Goal: Task Accomplishment & Management: Use online tool/utility

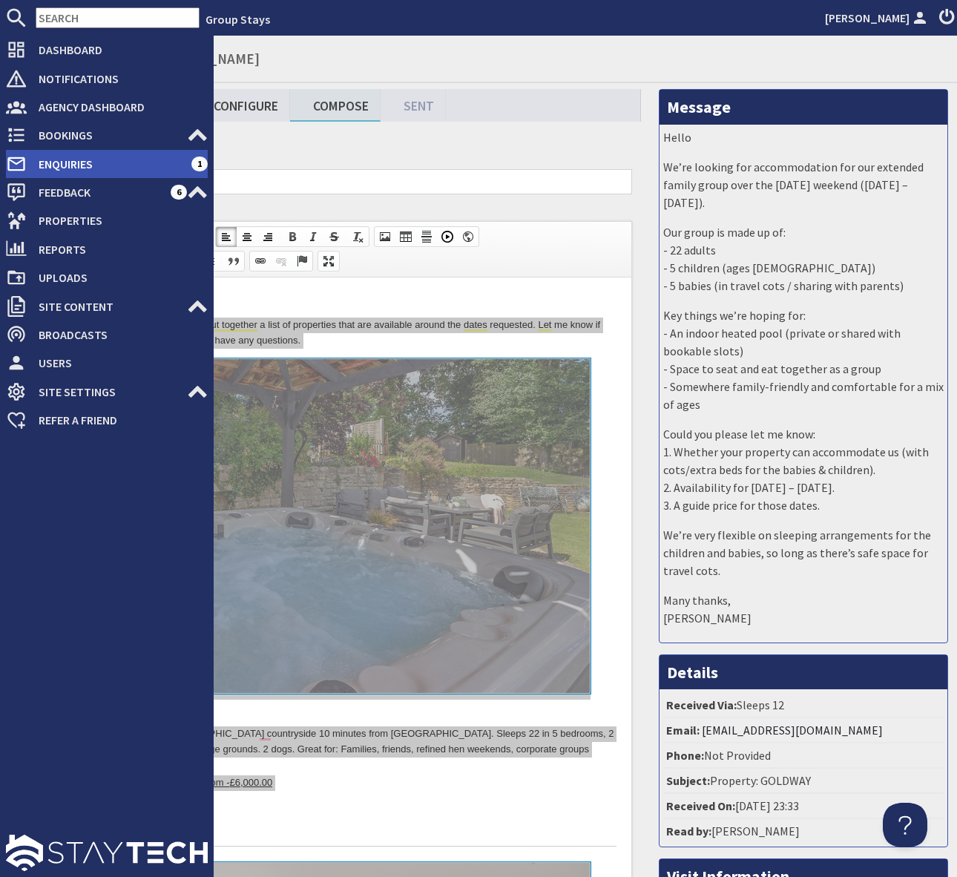
click at [95, 160] on span "Enquiries" at bounding box center [109, 164] width 165 height 24
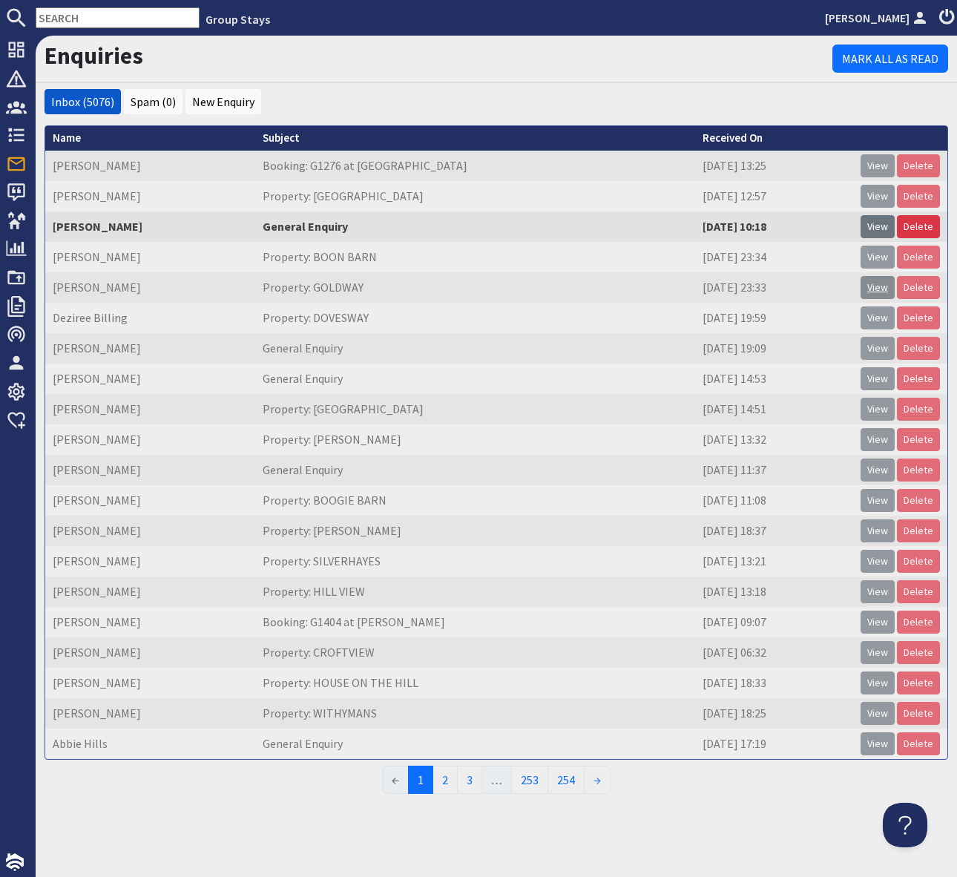
click at [877, 288] on link "View" at bounding box center [877, 287] width 34 height 23
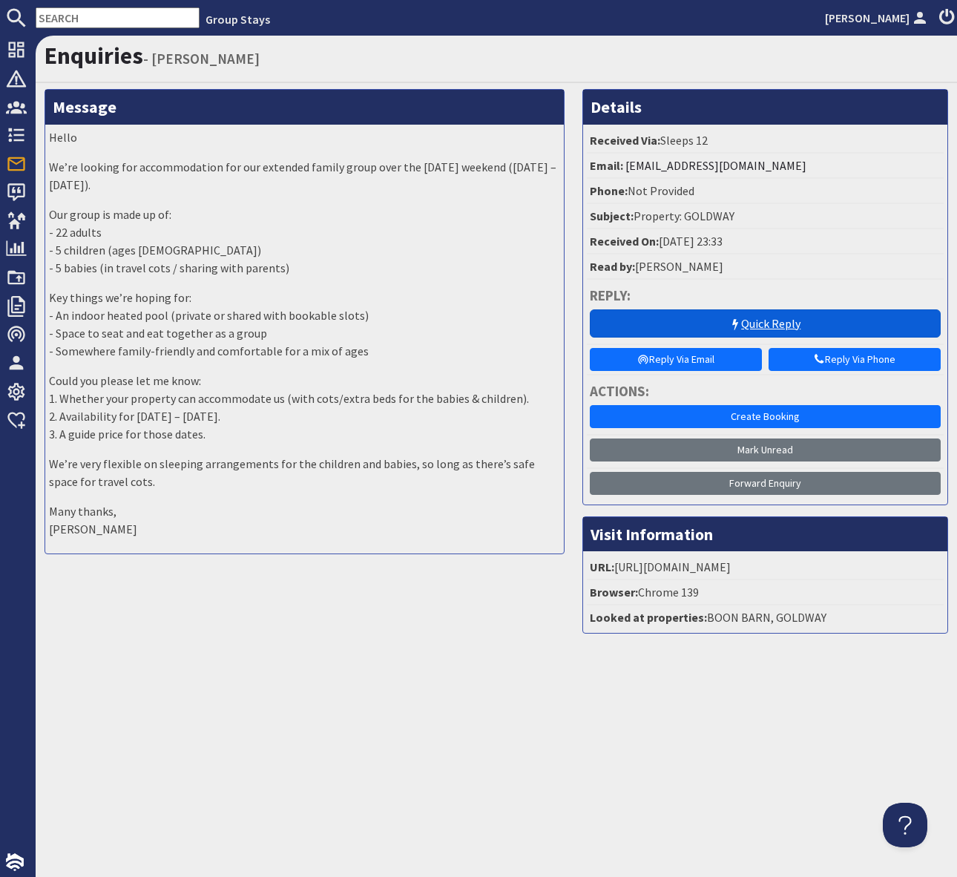
click at [772, 329] on link "Quick Reply" at bounding box center [766, 323] width 352 height 28
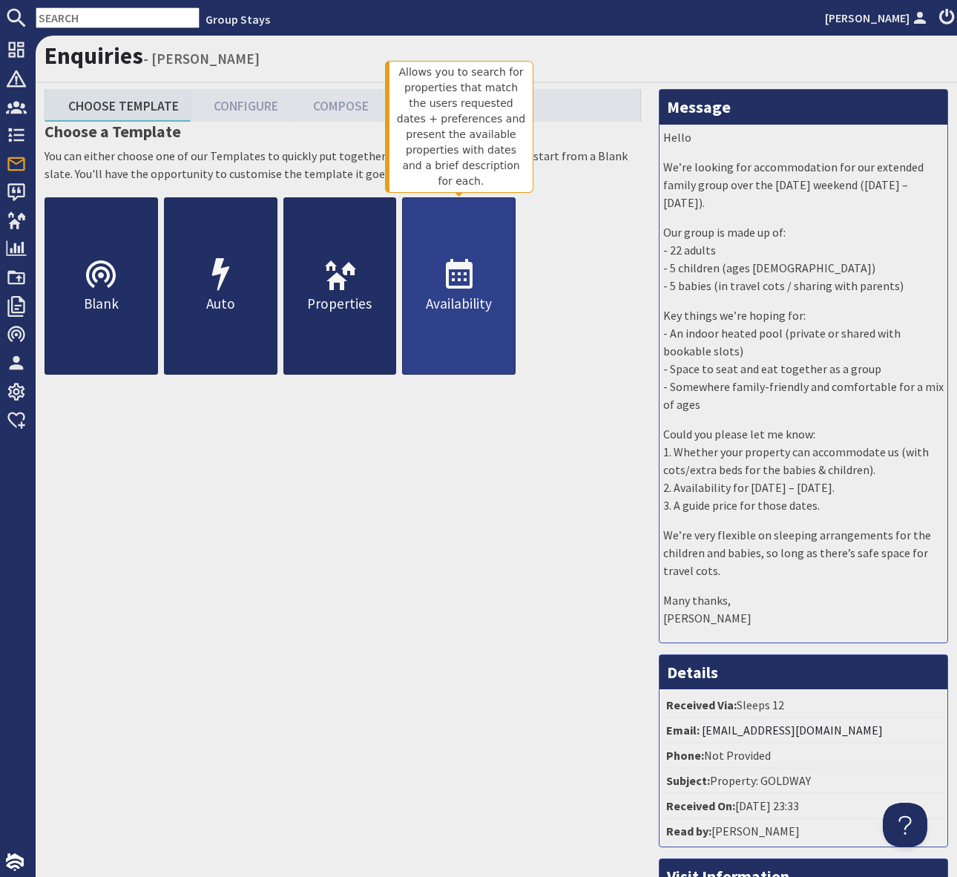
click at [454, 287] on use at bounding box center [459, 274] width 27 height 30
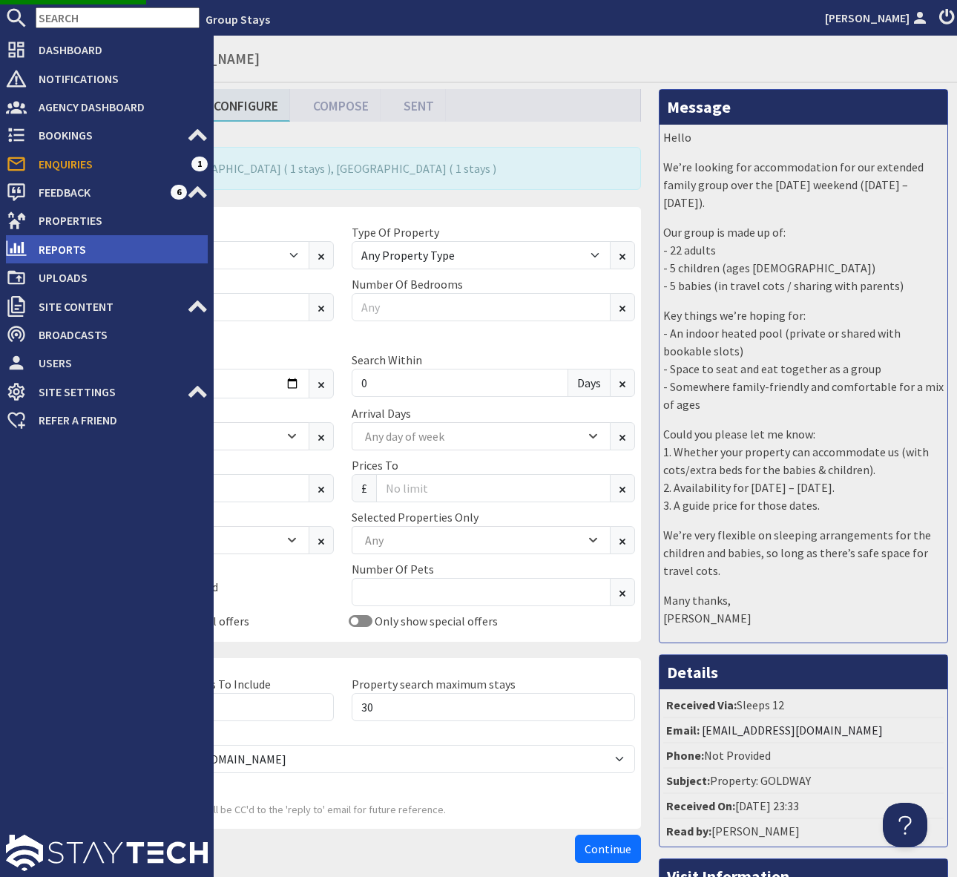
click at [93, 248] on span "Reports" at bounding box center [117, 249] width 181 height 24
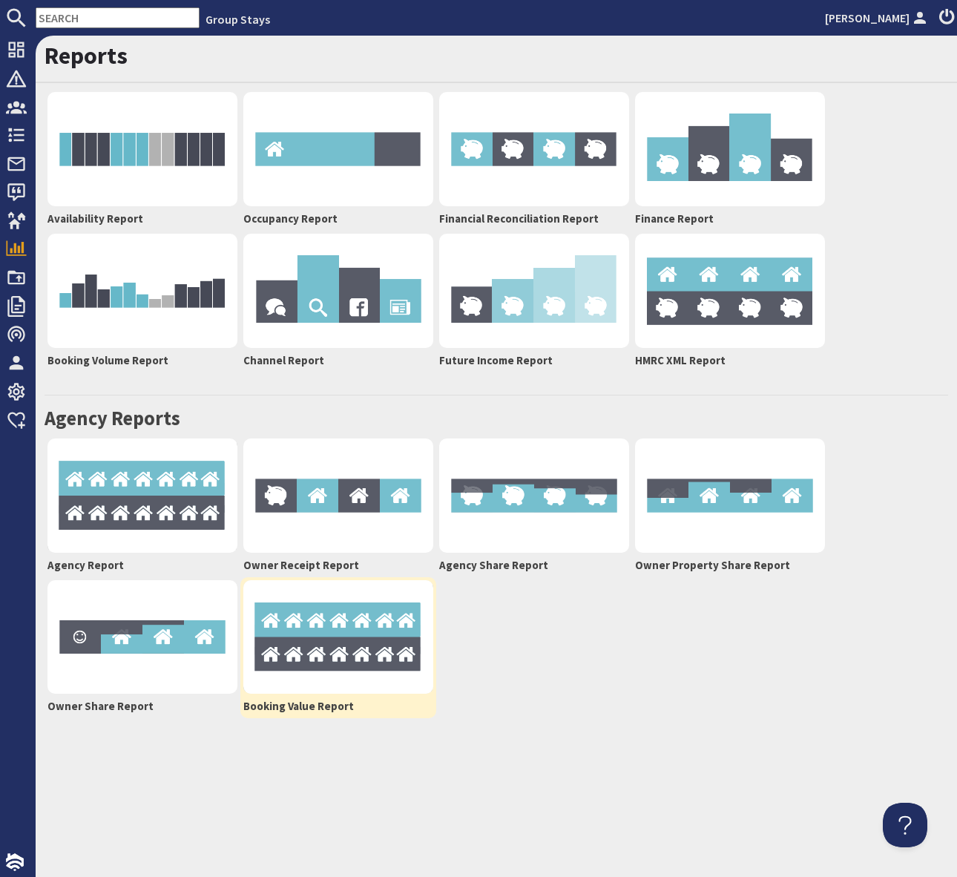
click at [345, 642] on img at bounding box center [338, 637] width 190 height 114
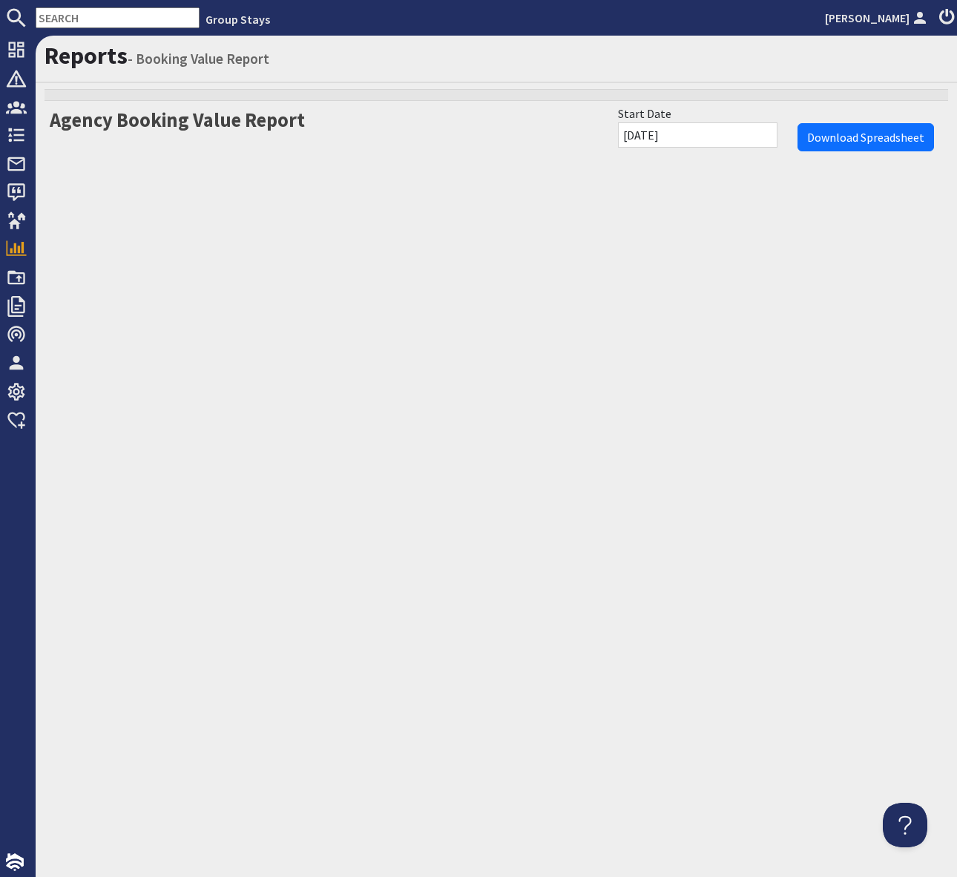
click at [743, 134] on input "[DATE]" at bounding box center [697, 134] width 159 height 25
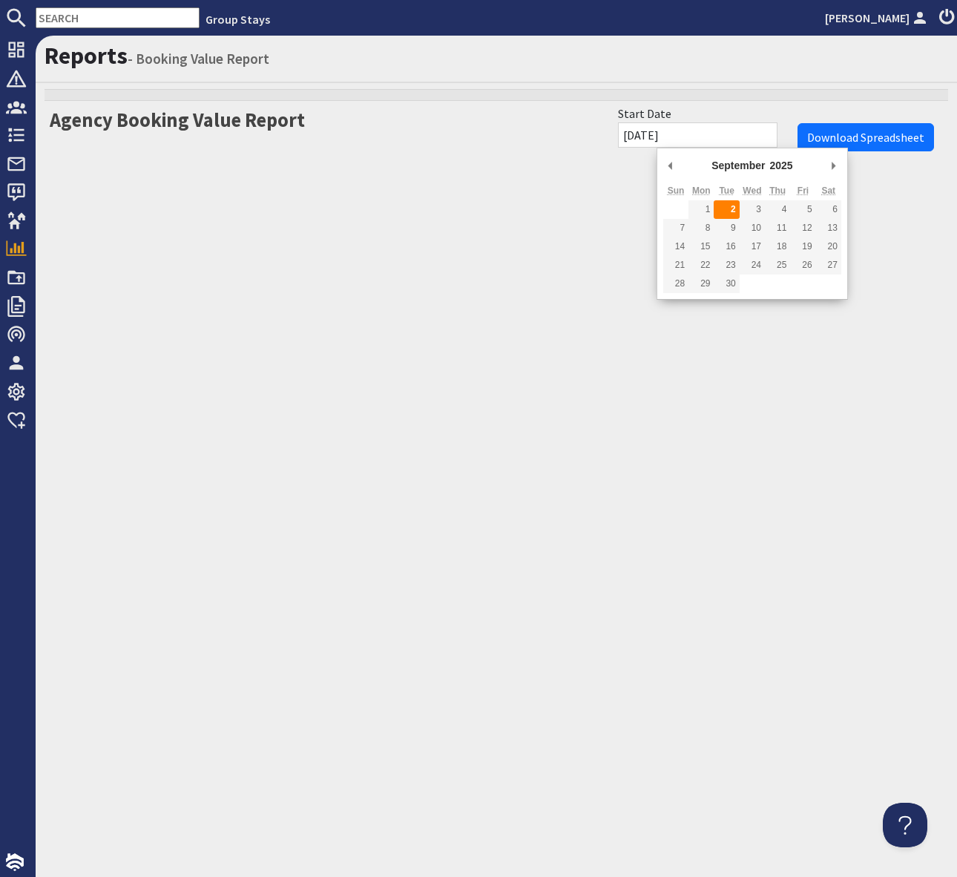
type input "[DATE]"
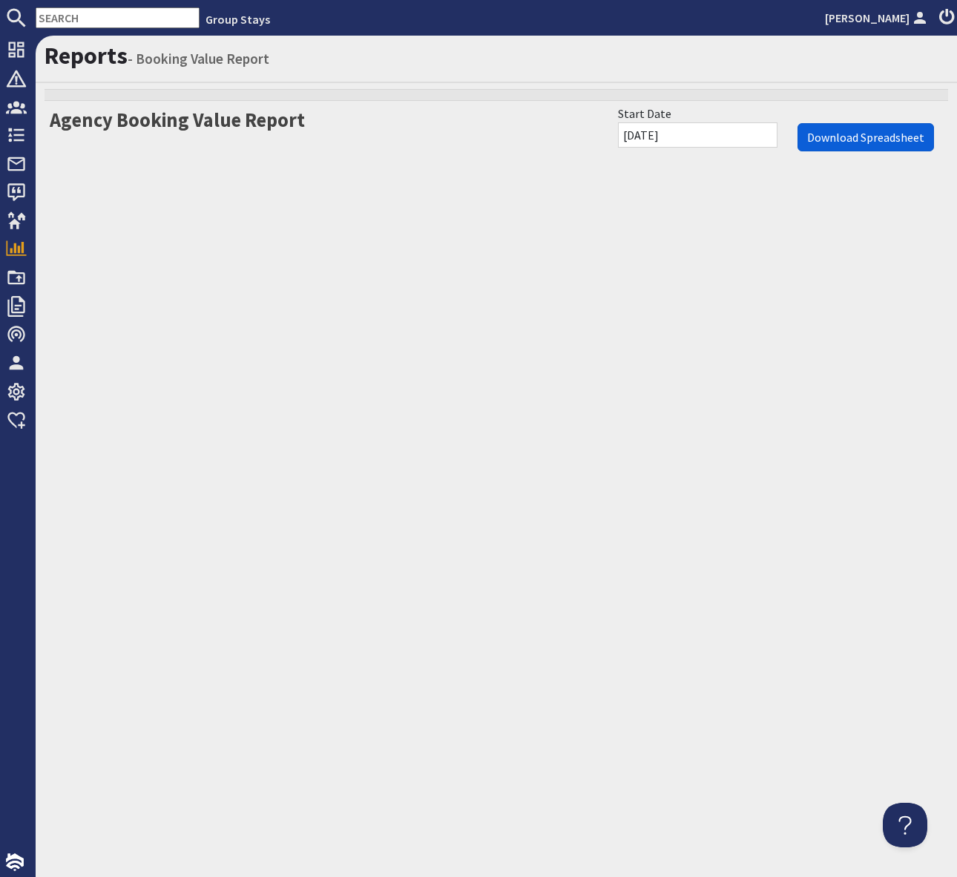
click at [858, 133] on input "Download Spreadsheet" at bounding box center [865, 137] width 136 height 28
